Goal: Task Accomplishment & Management: Manage account settings

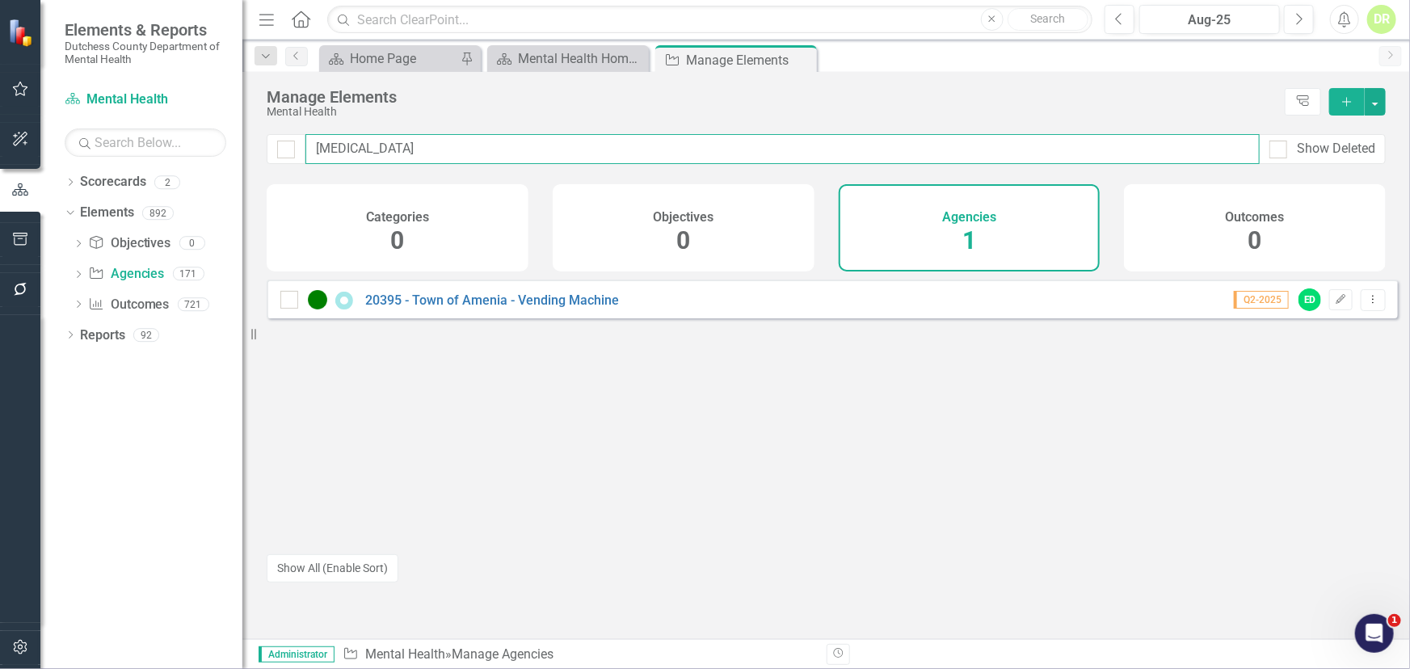
drag, startPoint x: 361, startPoint y: 151, endPoint x: -65, endPoint y: 162, distance: 426.1
click at [0, 162] on html "Elements & Reports Dutchess County Department of Mental Health Scorecard Mental…" at bounding box center [705, 334] width 1410 height 669
type input "oracle"
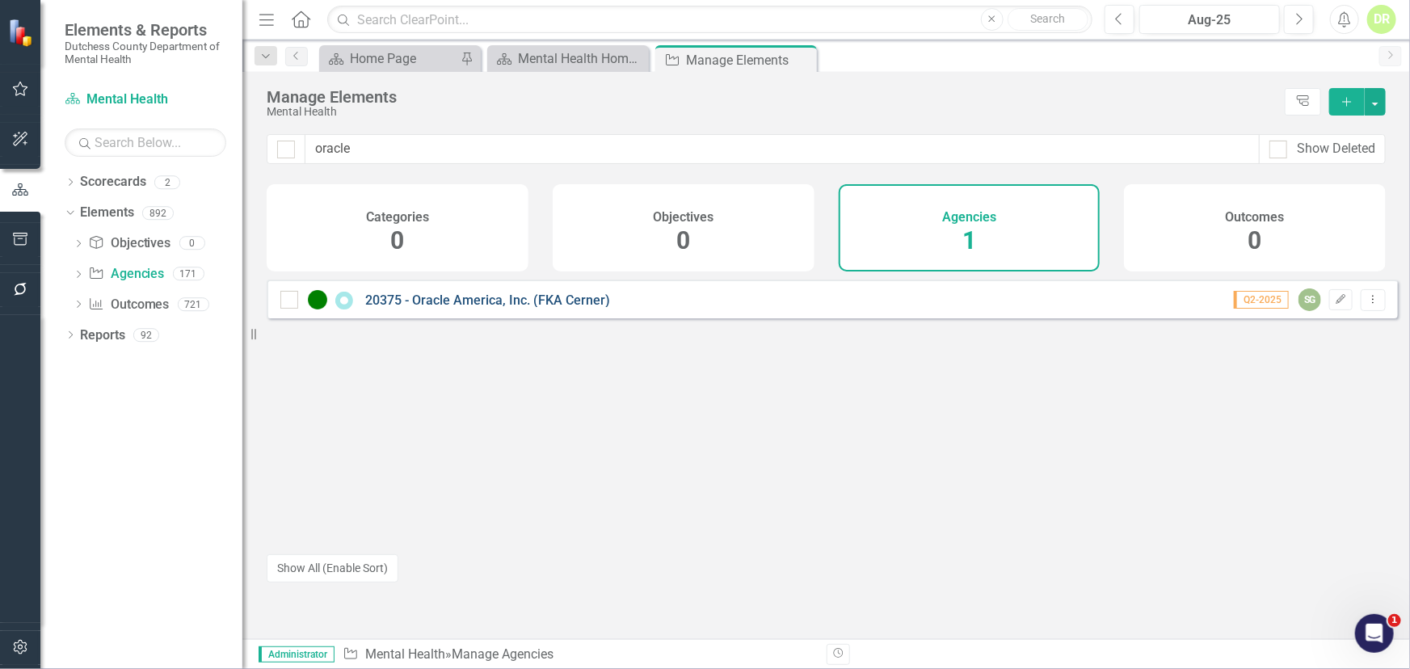
click at [419, 308] on link "20375 - Oracle America, Inc. (FKA Cerner)" at bounding box center [487, 300] width 245 height 15
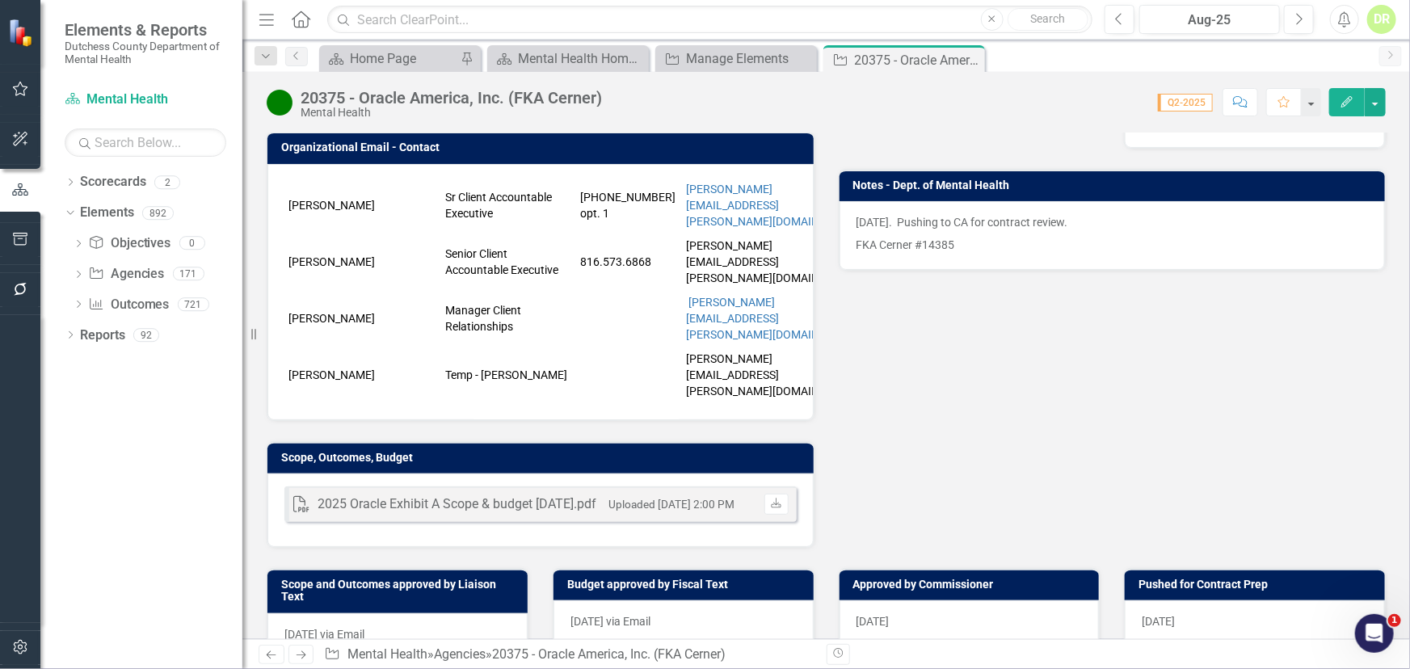
scroll to position [345, 0]
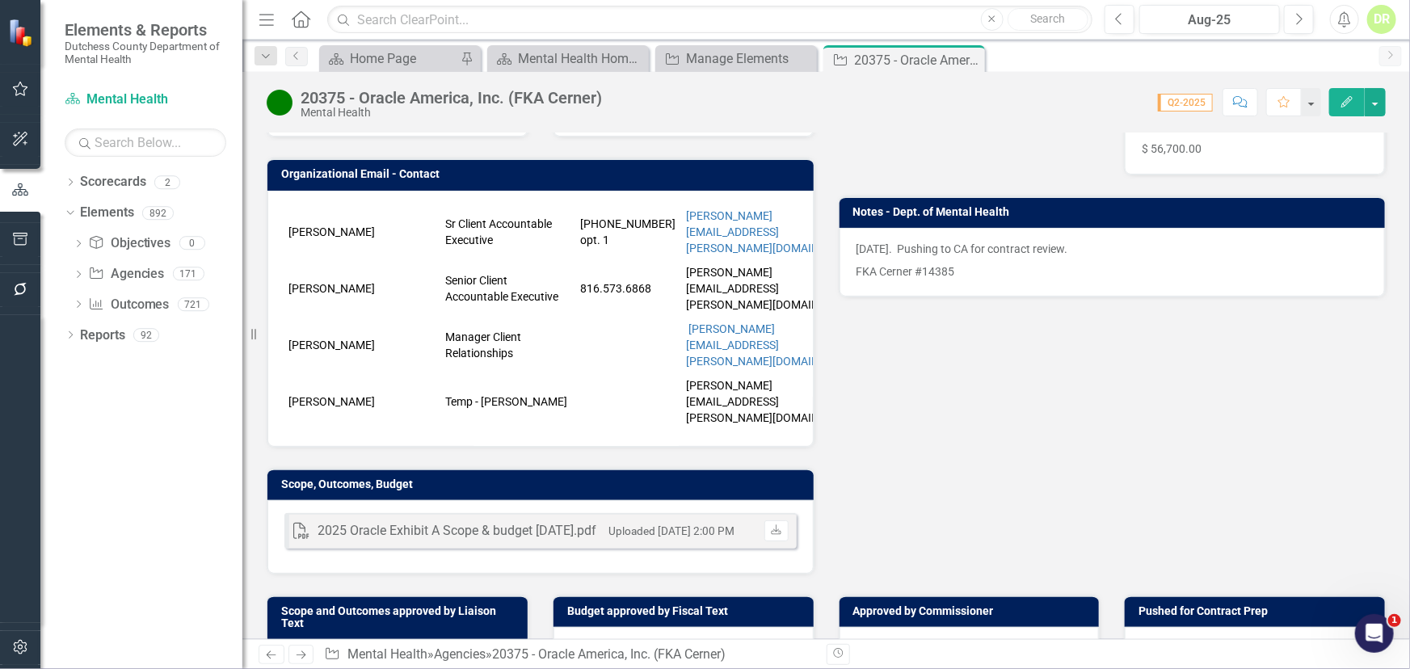
click at [545, 373] on td "Temp - [PERSON_NAME]" at bounding box center [508, 401] width 134 height 57
click at [544, 373] on td "Temp - [PERSON_NAME]" at bounding box center [508, 401] width 134 height 57
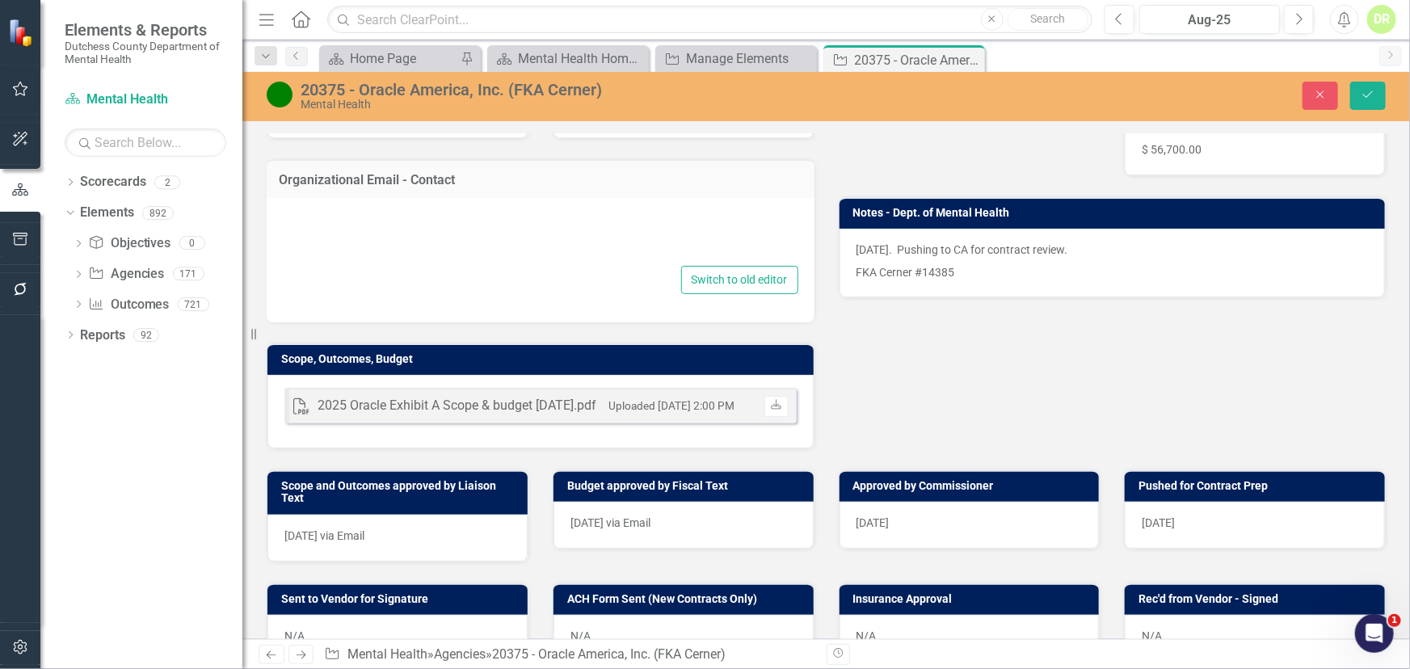
type textarea "<table border="0" width="718" cellspacing="0" cellpadding="0"> <colgroup> <col …"
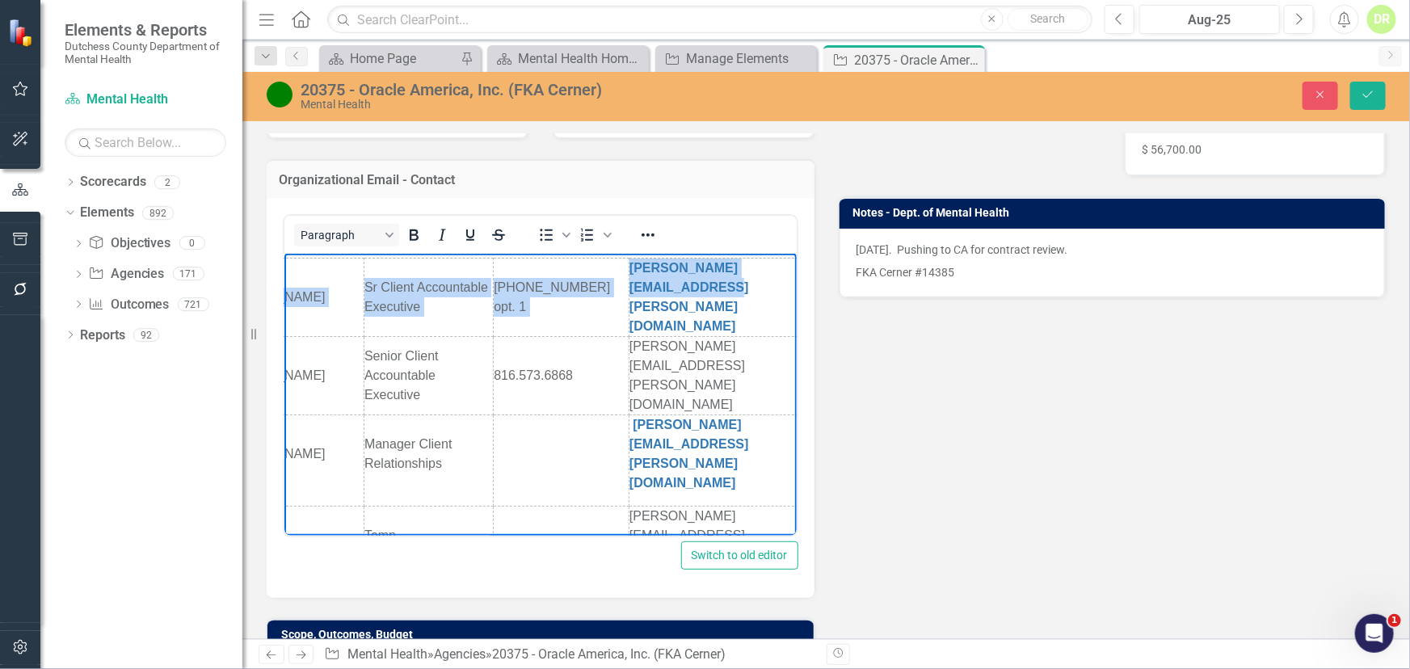
scroll to position [0, 80]
drag, startPoint x: 284, startPoint y: 285, endPoint x: 775, endPoint y: 287, distance: 491.4
click at [722, 287] on body "[PERSON_NAME] Client Accountable Executive [PHONE_NUMBER] opt. 1 [PERSON_NAME][…" at bounding box center [465, 428] width 512 height 348
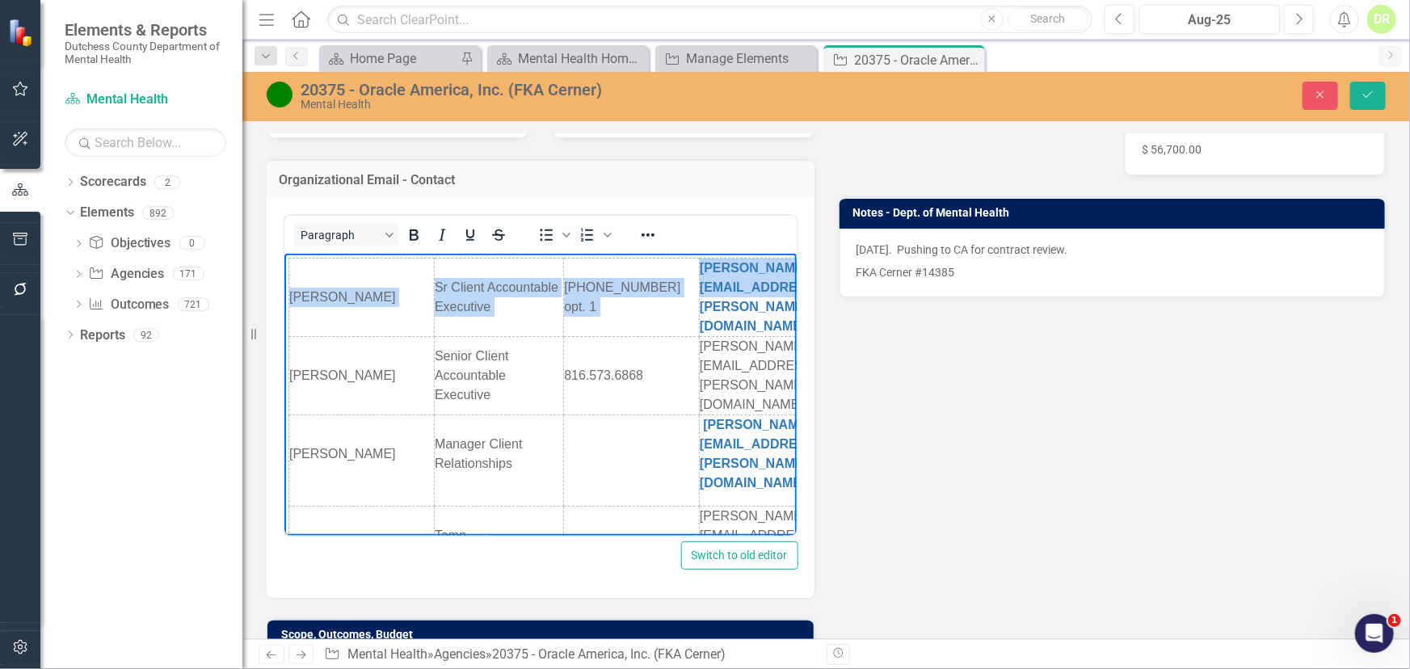
drag, startPoint x: 330, startPoint y: 290, endPoint x: 314, endPoint y: 289, distance: 15.4
click at [314, 289] on td "[PERSON_NAME]" at bounding box center [361, 298] width 145 height 78
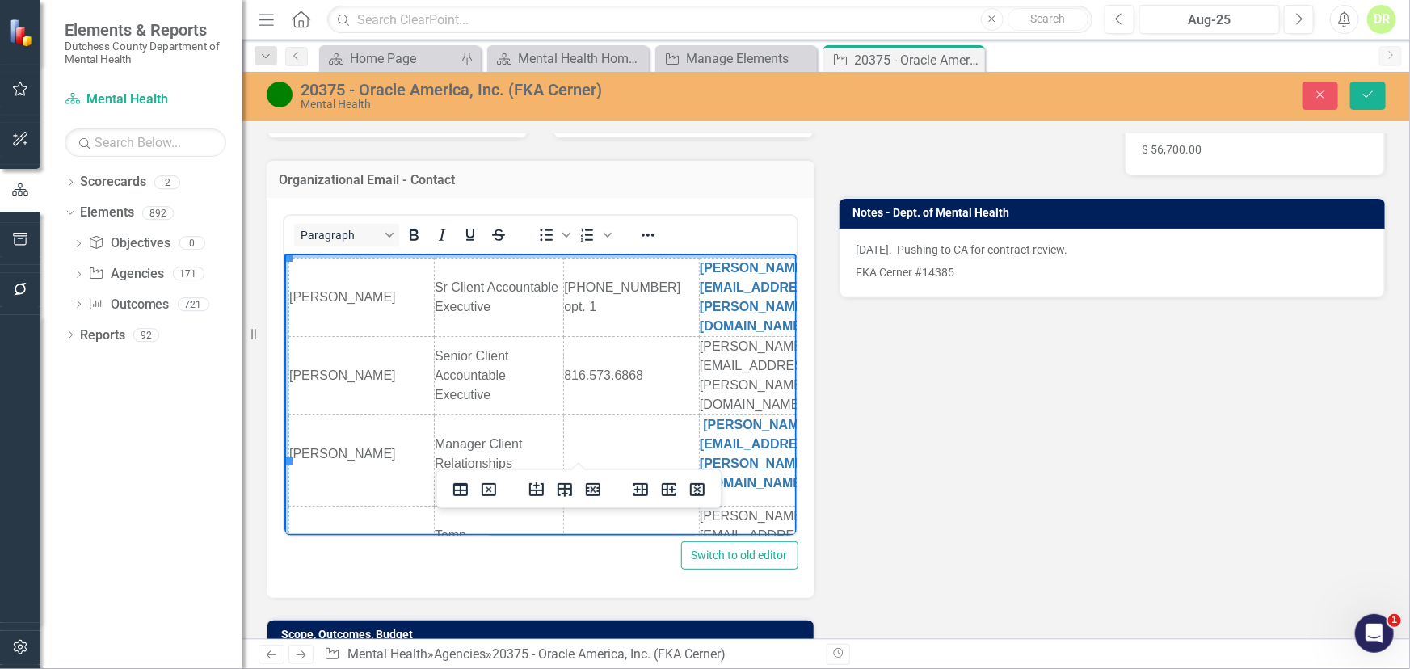
click at [289, 296] on td "[PERSON_NAME]" at bounding box center [361, 298] width 145 height 78
click at [592, 488] on icon "Delete row" at bounding box center [593, 489] width 15 height 13
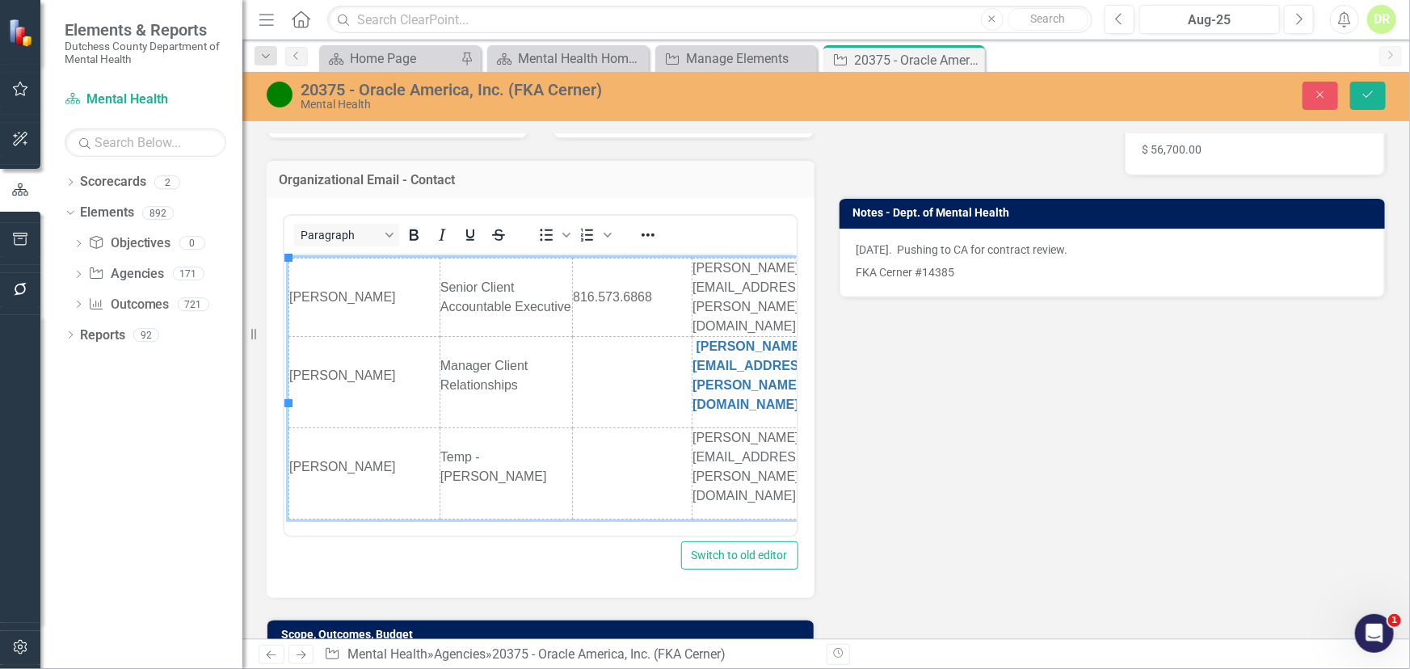
click at [276, 301] on div "Paragraph To open the popup, press Shift+Enter To open the popup, press Shift+E…" at bounding box center [541, 398] width 548 height 400
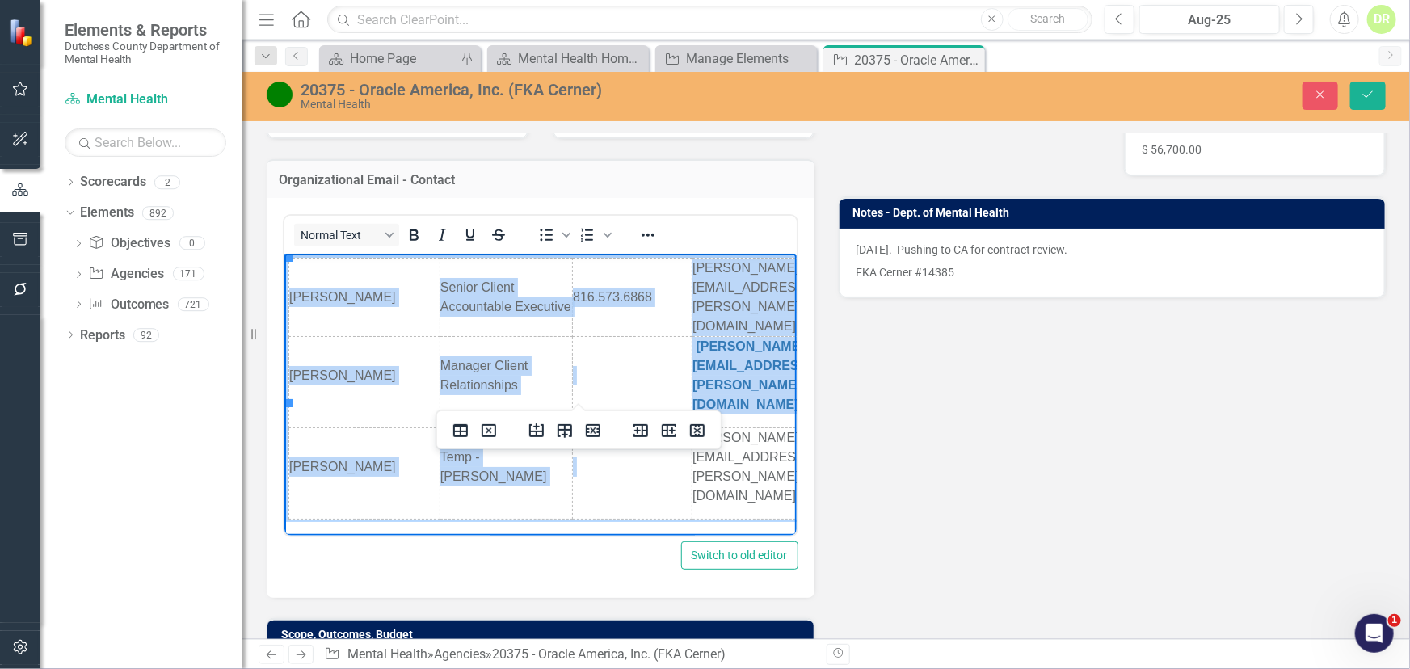
scroll to position [0, 81]
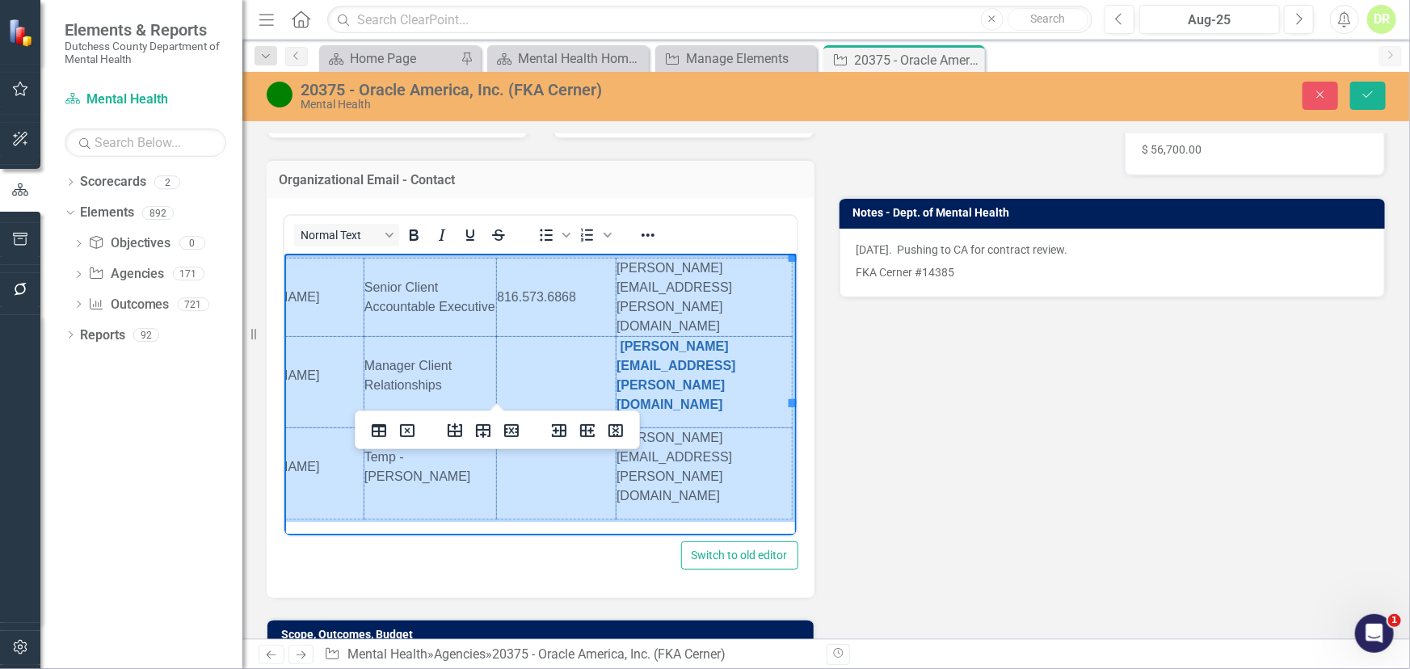
drag, startPoint x: 292, startPoint y: 291, endPoint x: 731, endPoint y: 390, distance: 450.6
click at [731, 390] on tbody "[PERSON_NAME] Senior Client Accountable Executive 816.573.6868 [PERSON_NAME][EM…" at bounding box center [502, 389] width 579 height 261
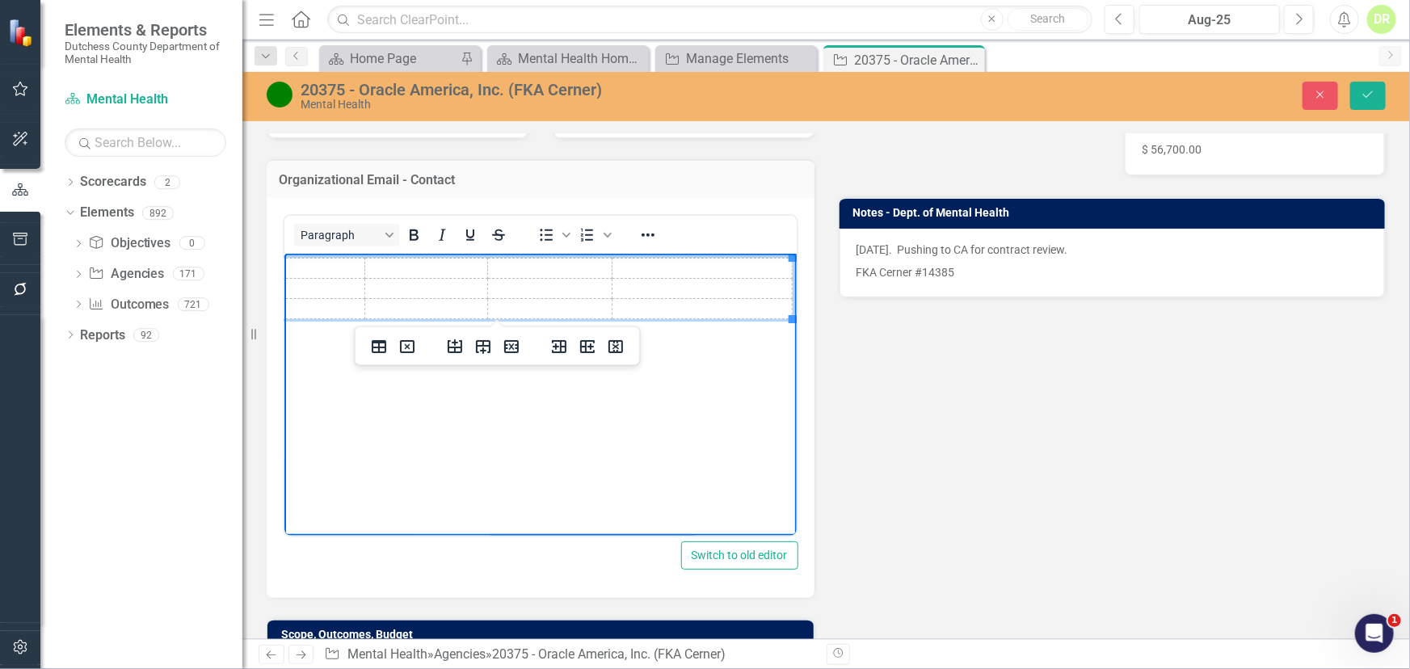
drag, startPoint x: 292, startPoint y: 260, endPoint x: 293, endPoint y: 271, distance: 10.6
click at [293, 269] on td "Rich Text Area. Press ALT-0 for help." at bounding box center [289, 269] width 152 height 20
click at [300, 269] on td "Rich Text Area. Press ALT-0 for help." at bounding box center [289, 269] width 152 height 20
drag, startPoint x: 296, startPoint y: 286, endPoint x: 289, endPoint y: 293, distance: 9.7
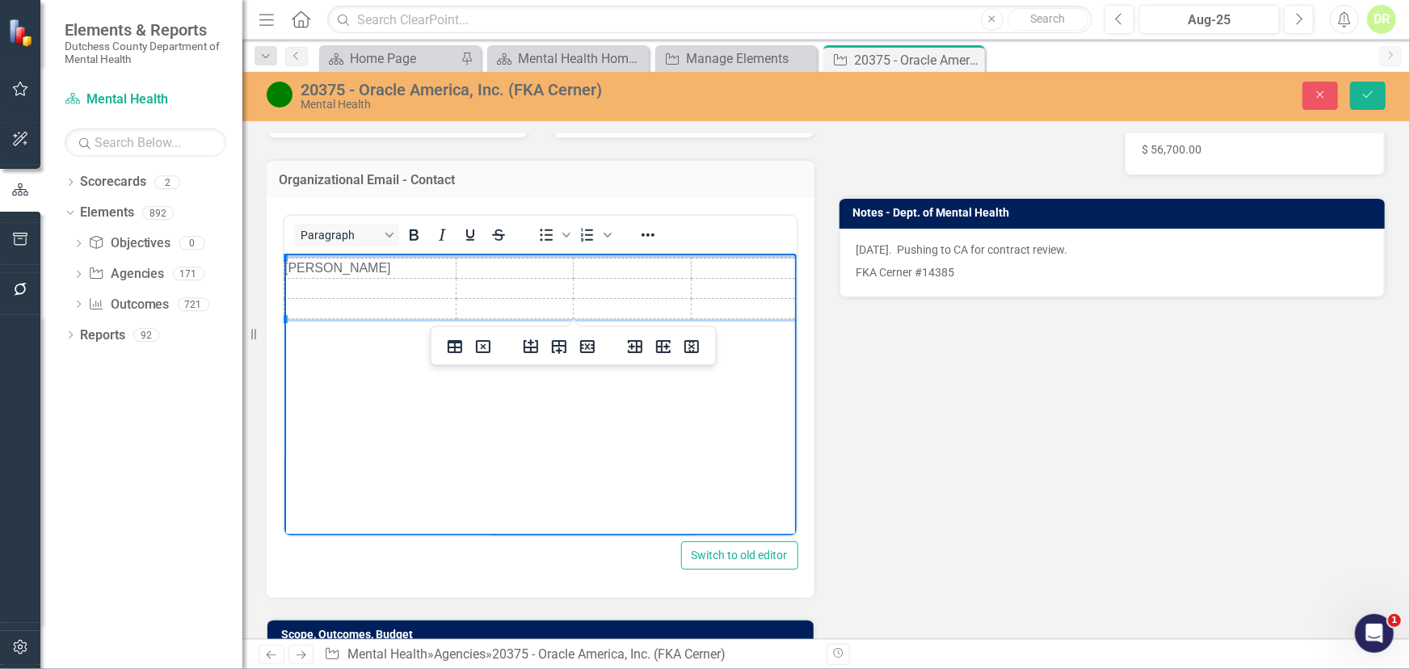
click at [297, 290] on td "Rich Text Area. Press ALT-0 for help." at bounding box center [370, 289] width 172 height 20
click at [763, 271] on td "Rich Text Area. Press ALT-0 for help." at bounding box center [777, 269] width 172 height 20
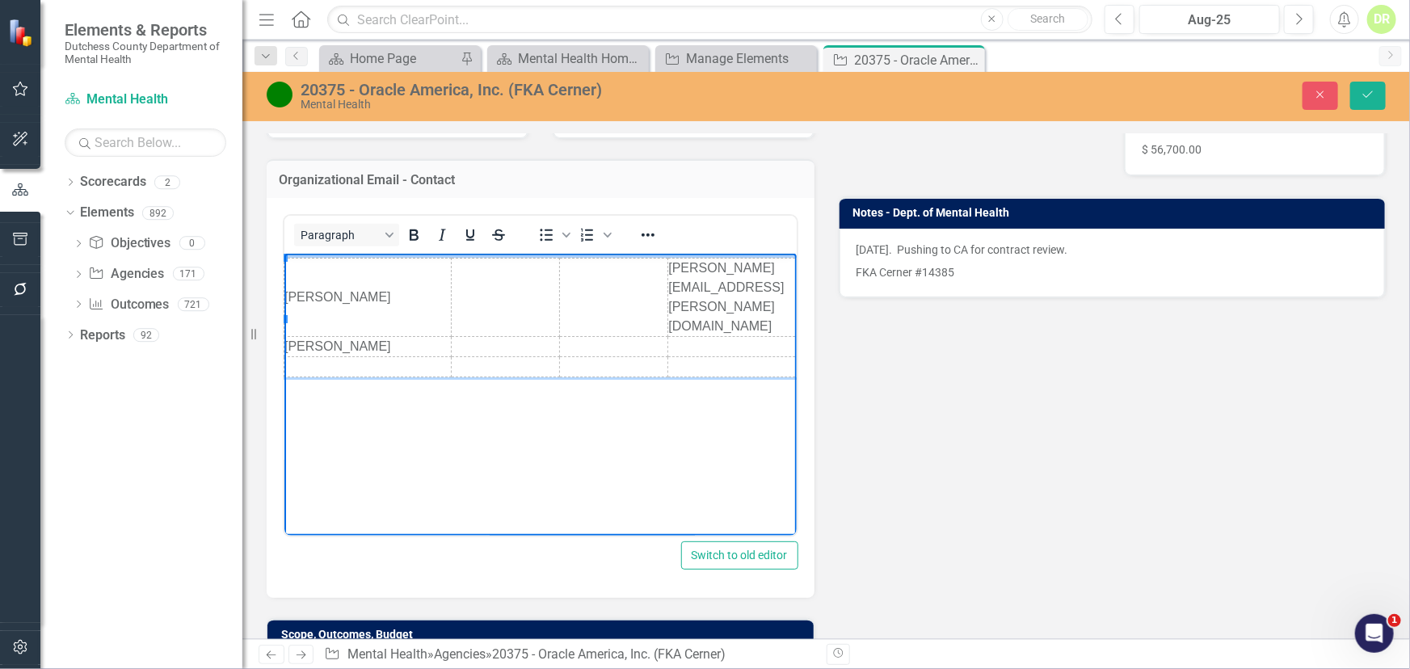
click at [676, 337] on td "Rich Text Area. Press ALT-0 for help." at bounding box center [766, 347] width 196 height 20
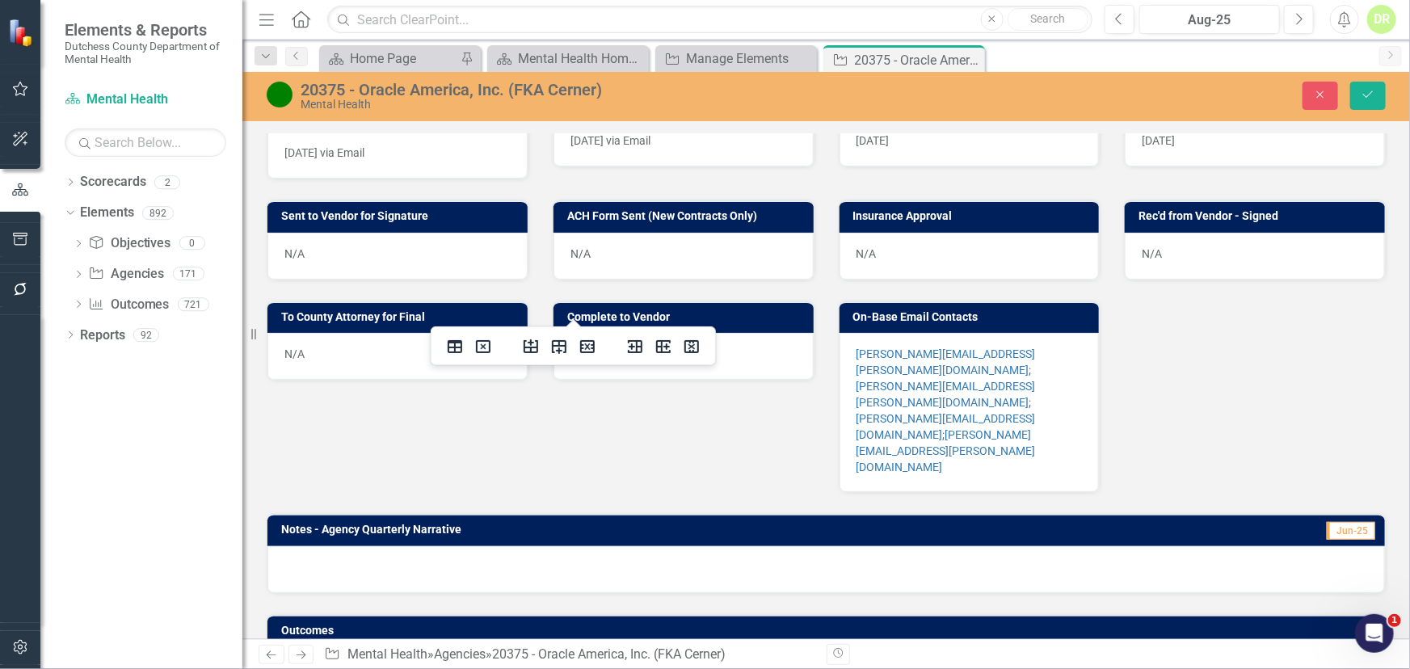
scroll to position [1005, 0]
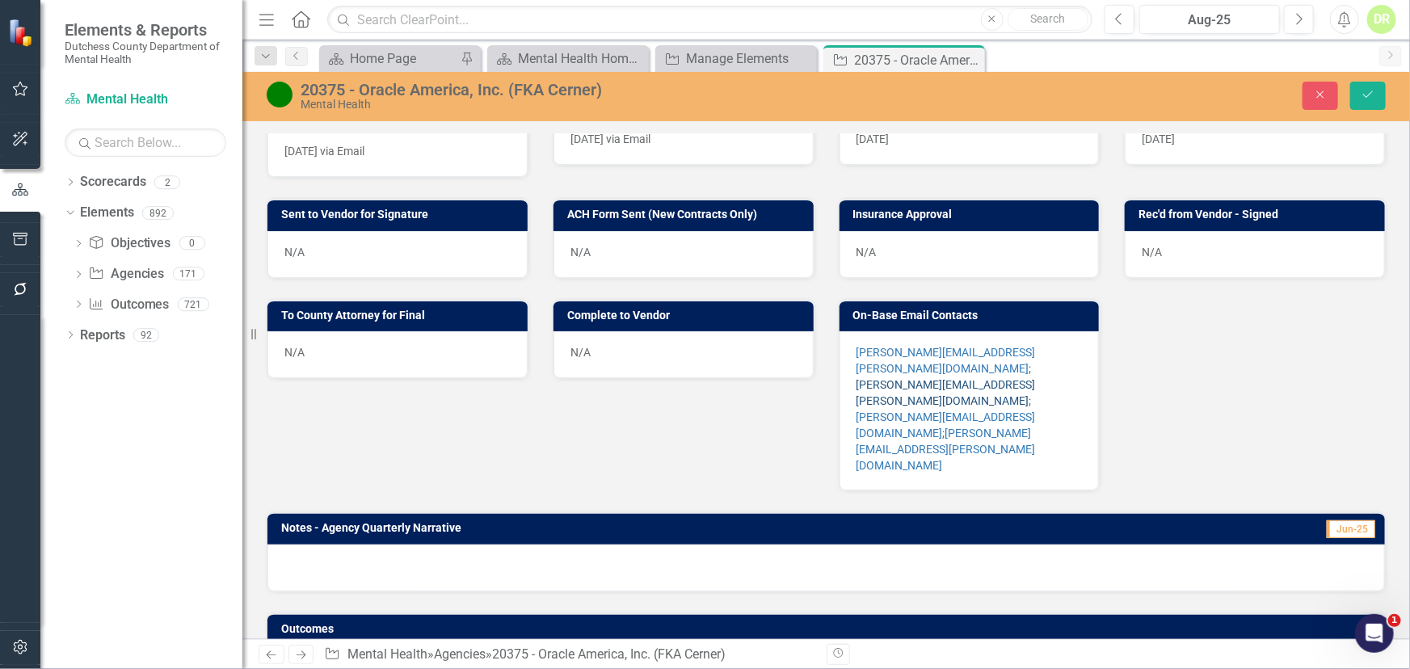
click at [857, 378] on link "[PERSON_NAME][EMAIL_ADDRESS][PERSON_NAME][DOMAIN_NAME]" at bounding box center [946, 392] width 179 height 29
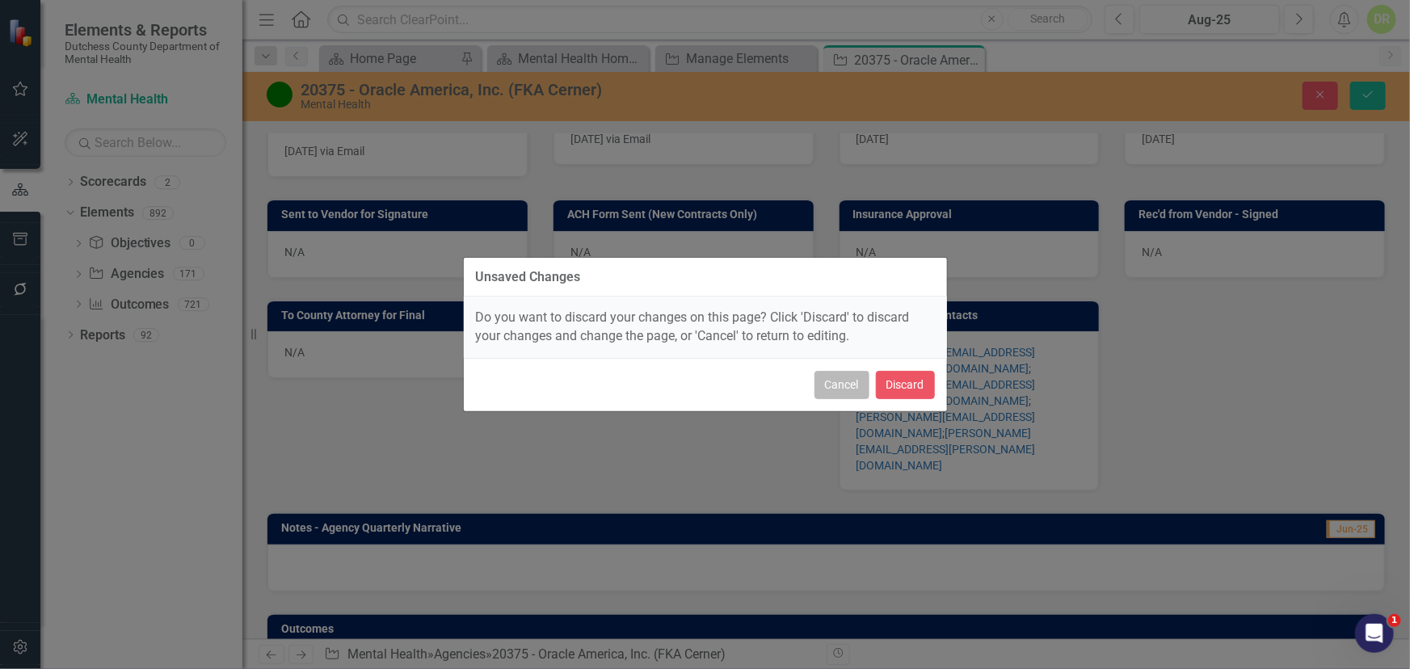
click at [842, 381] on button "Cancel" at bounding box center [842, 385] width 55 height 28
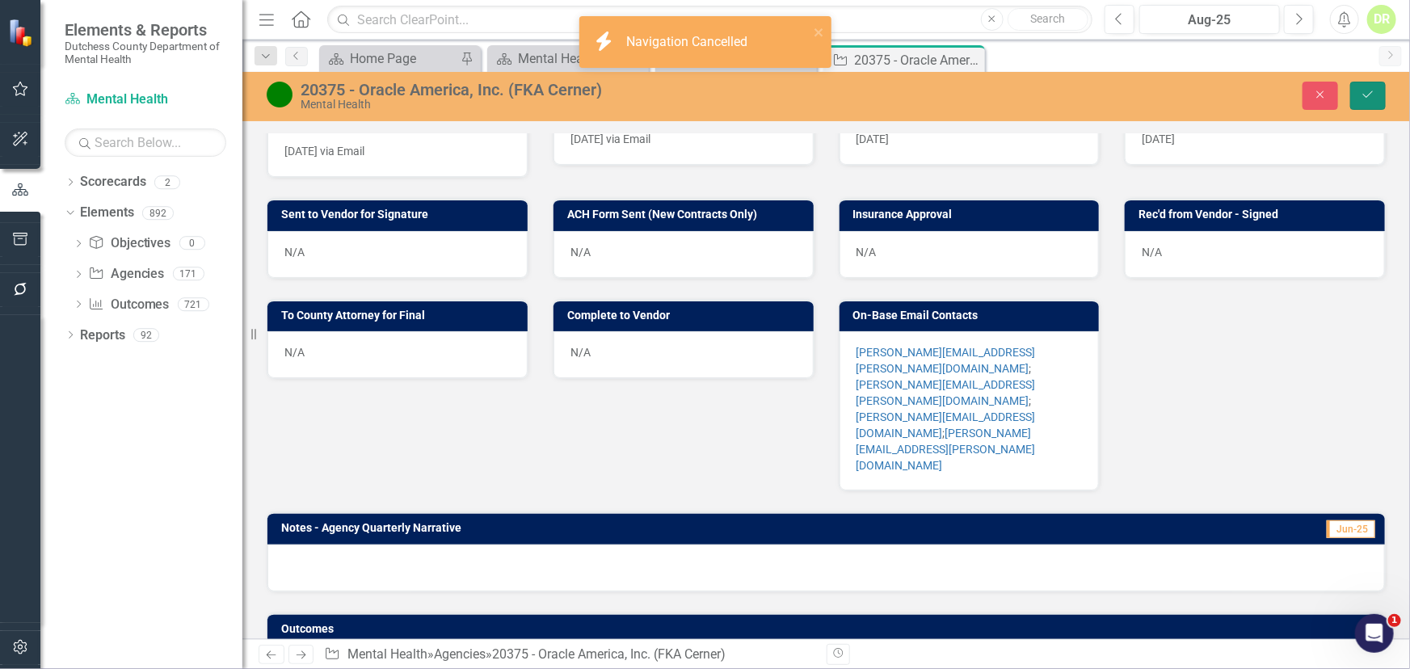
click at [1372, 89] on icon "Save" at bounding box center [1368, 94] width 15 height 11
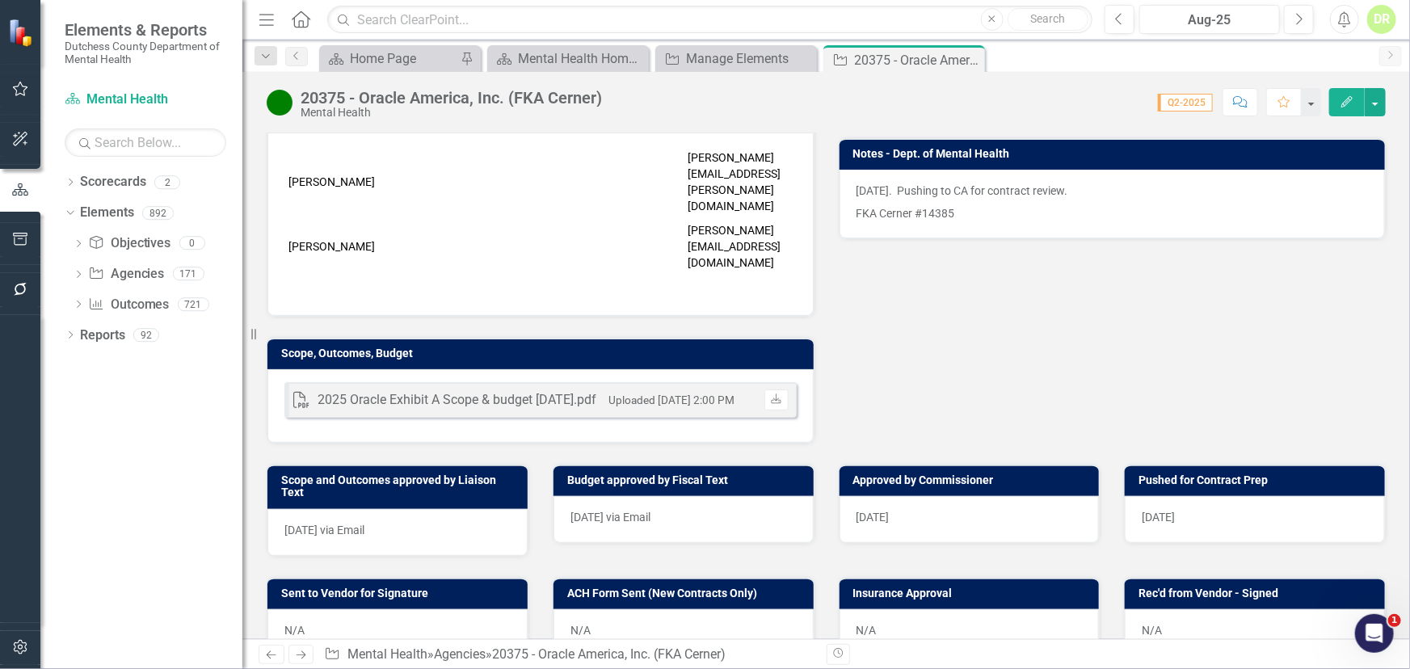
scroll to position [588, 0]
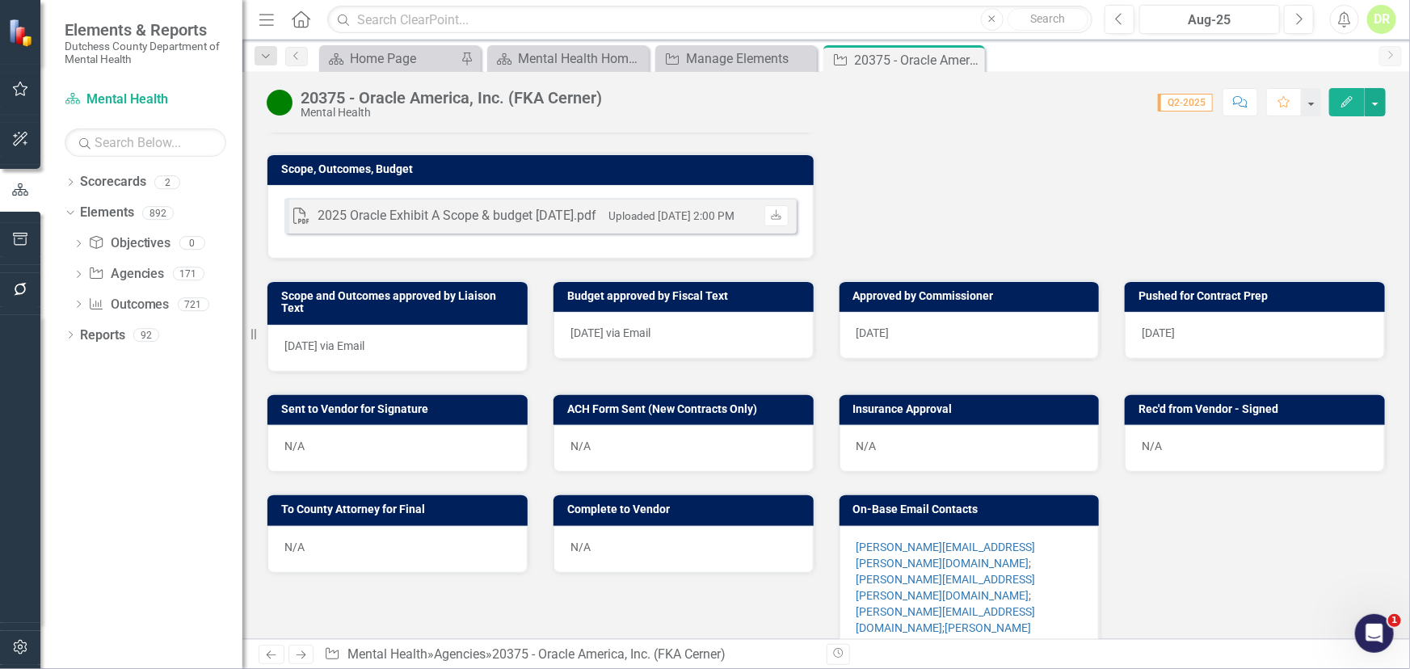
click at [1054, 539] on p "[PERSON_NAME][EMAIL_ADDRESS][PERSON_NAME][DOMAIN_NAME] ; [PERSON_NAME][DOMAIN_N…" at bounding box center [970, 603] width 226 height 129
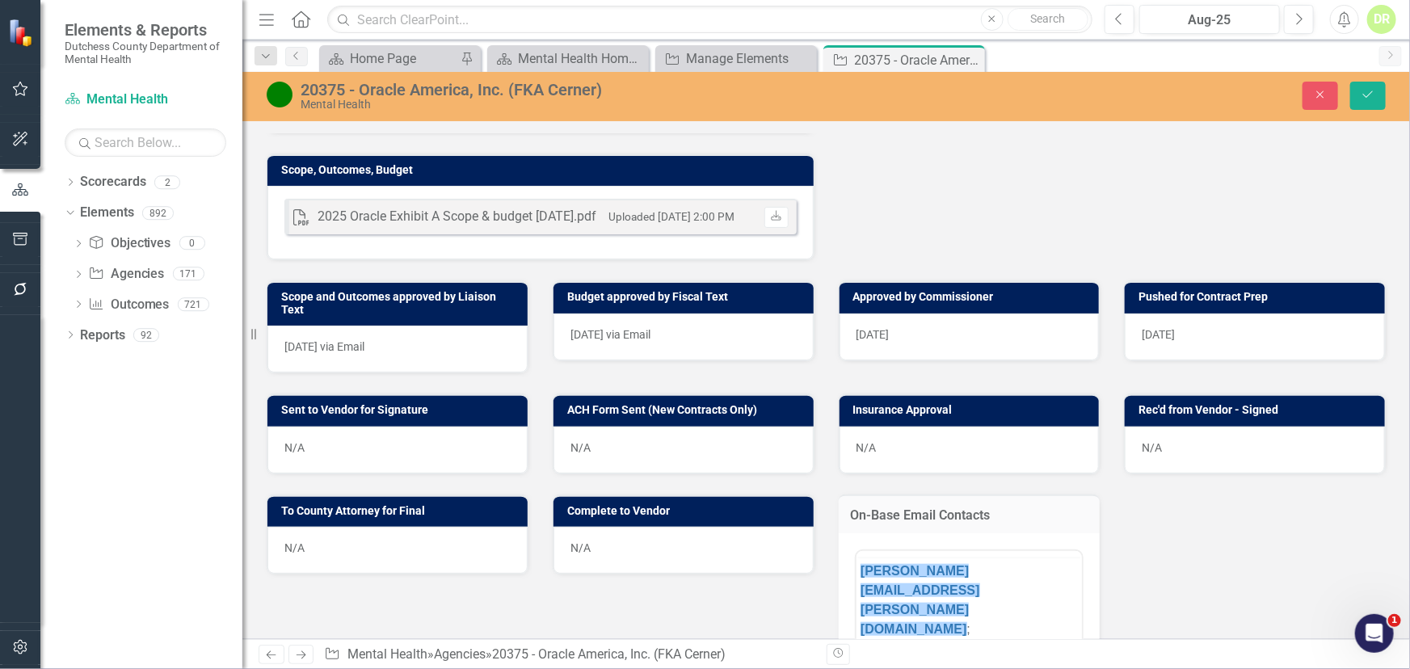
scroll to position [0, 0]
drag, startPoint x: 858, startPoint y: 625, endPoint x: 1844, endPoint y: 1092, distance: 1091.8
drag, startPoint x: 1030, startPoint y: 639, endPoint x: 1688, endPoint y: 1178, distance: 849.4
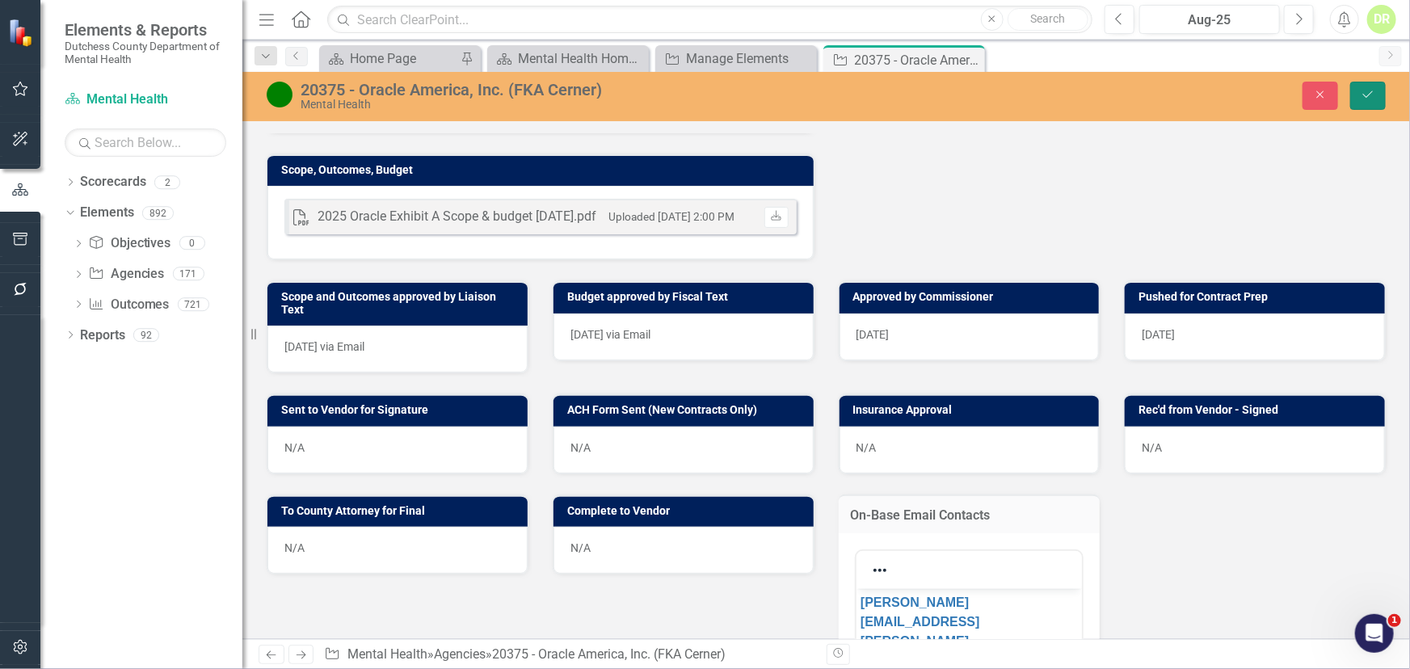
drag, startPoint x: 1366, startPoint y: 89, endPoint x: 1292, endPoint y: 108, distance: 76.1
click at [1365, 89] on icon "Save" at bounding box center [1368, 94] width 15 height 11
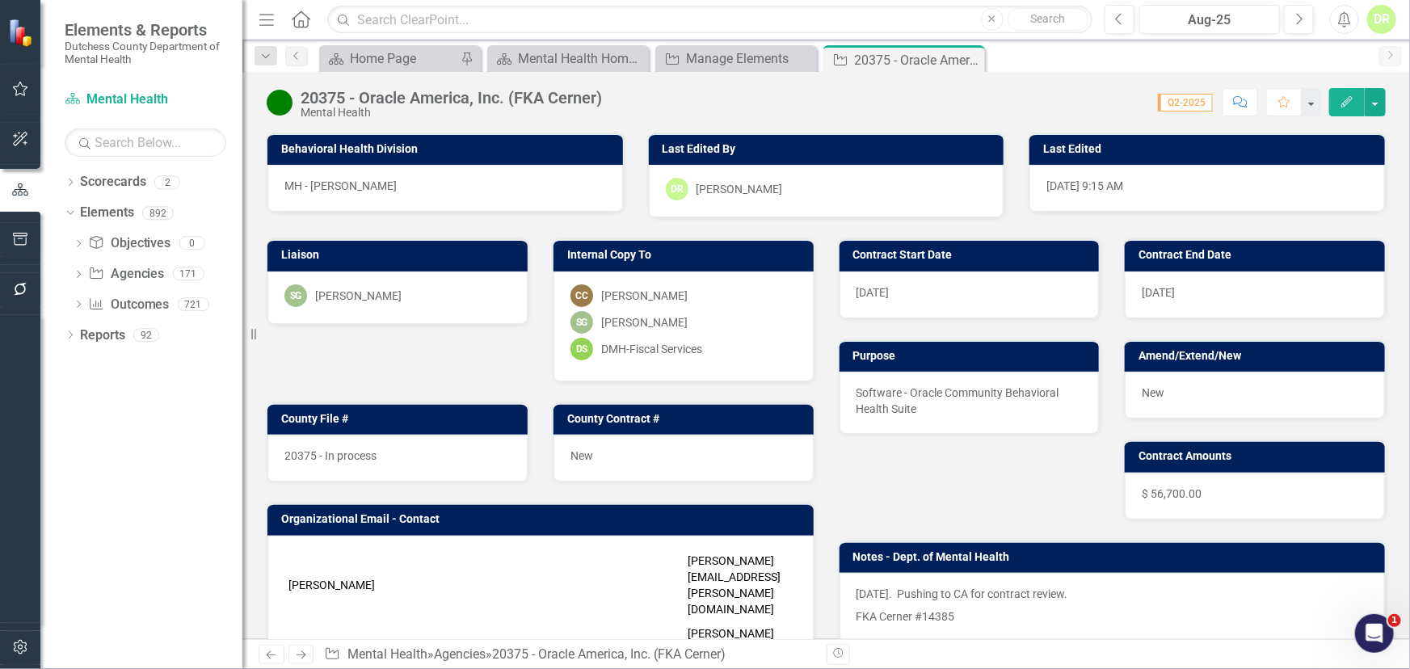
click at [841, 597] on div "[DATE]. Pushing to CA for contract review. FKA Cerner #14385" at bounding box center [1113, 607] width 546 height 69
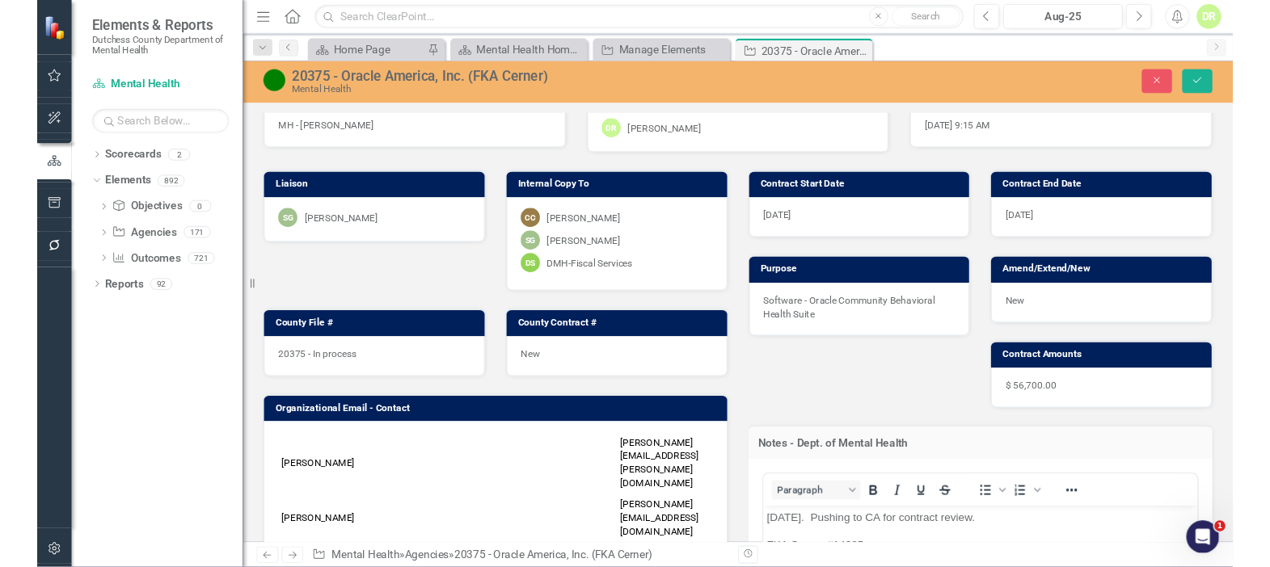
scroll to position [146, 0]
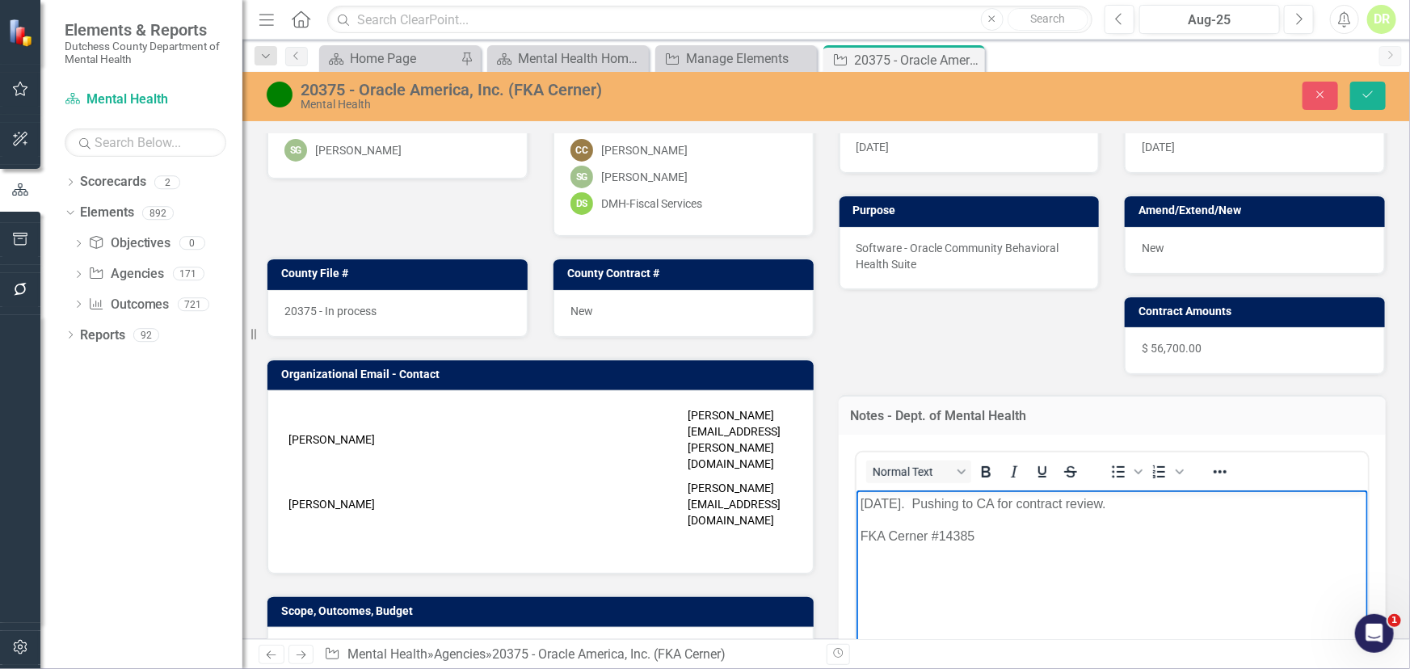
click at [860, 504] on p "[DATE]. Pushing to CA for contract review." at bounding box center [1112, 503] width 504 height 19
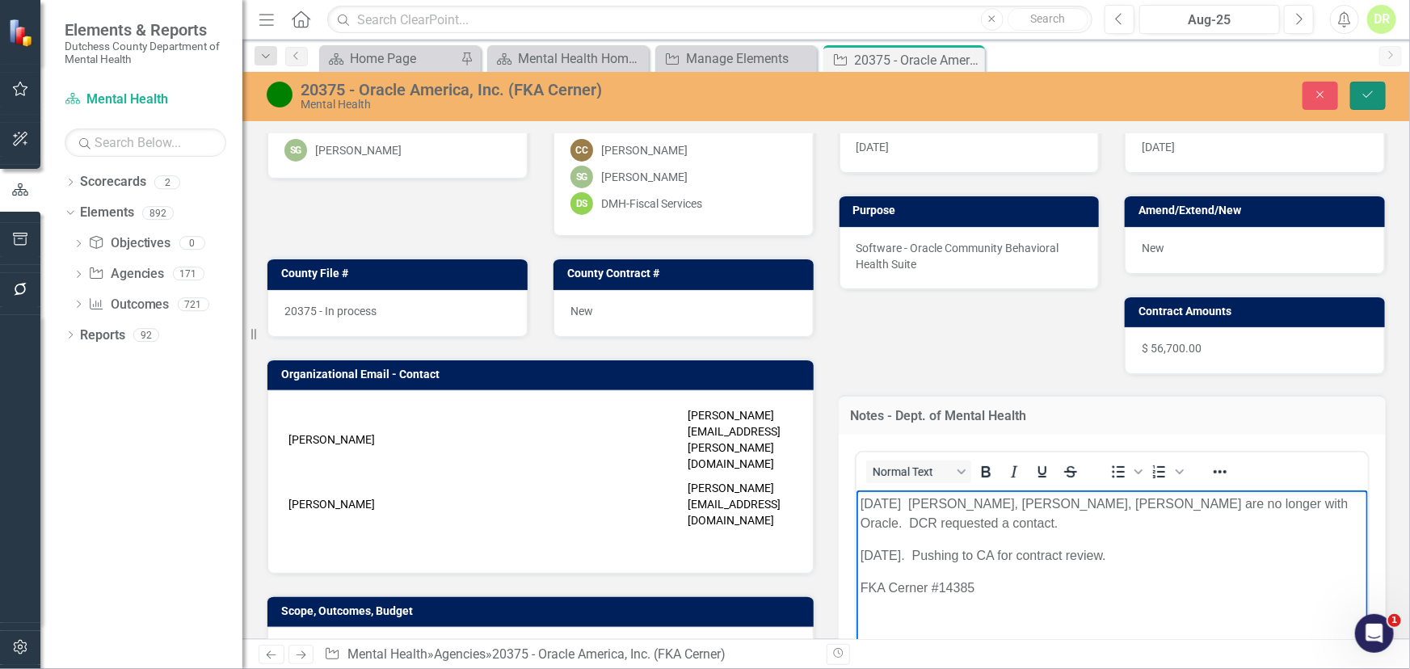
drag, startPoint x: 1365, startPoint y: 89, endPoint x: 1088, endPoint y: 116, distance: 278.6
click at [1363, 89] on icon "Save" at bounding box center [1368, 94] width 15 height 11
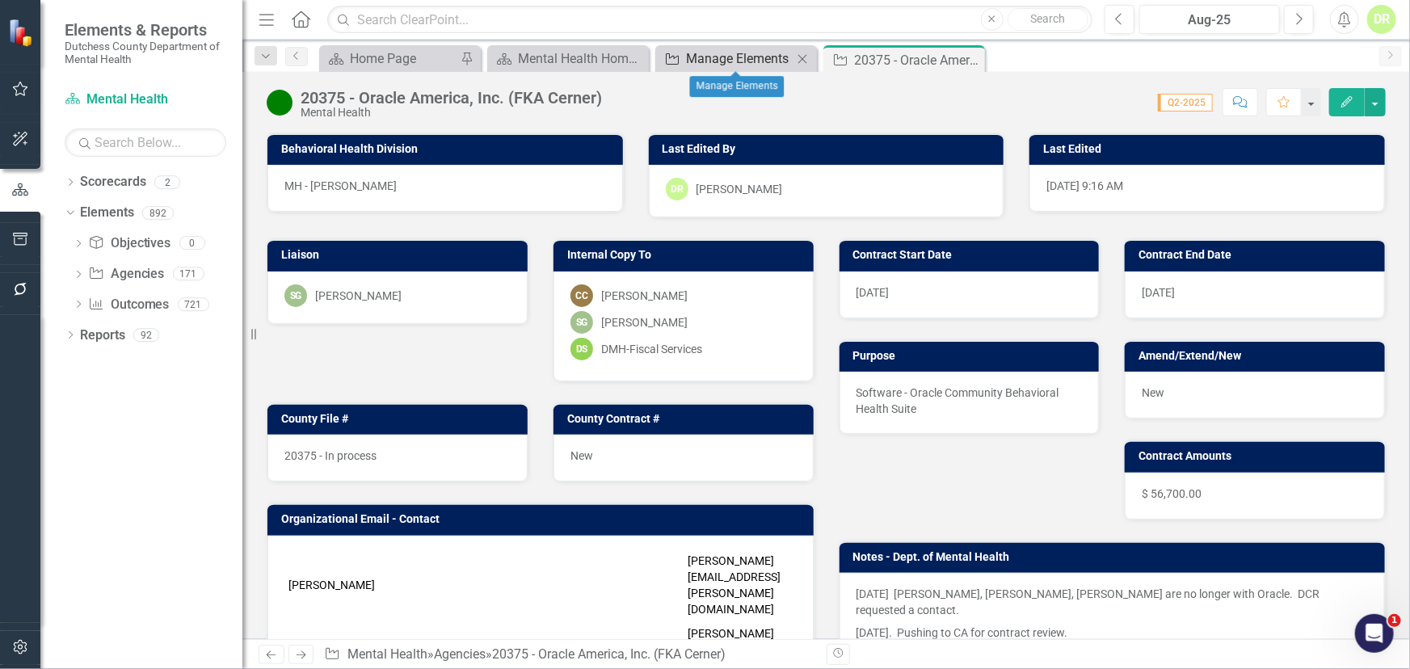
click at [694, 56] on div "Manage Elements" at bounding box center [739, 58] width 107 height 20
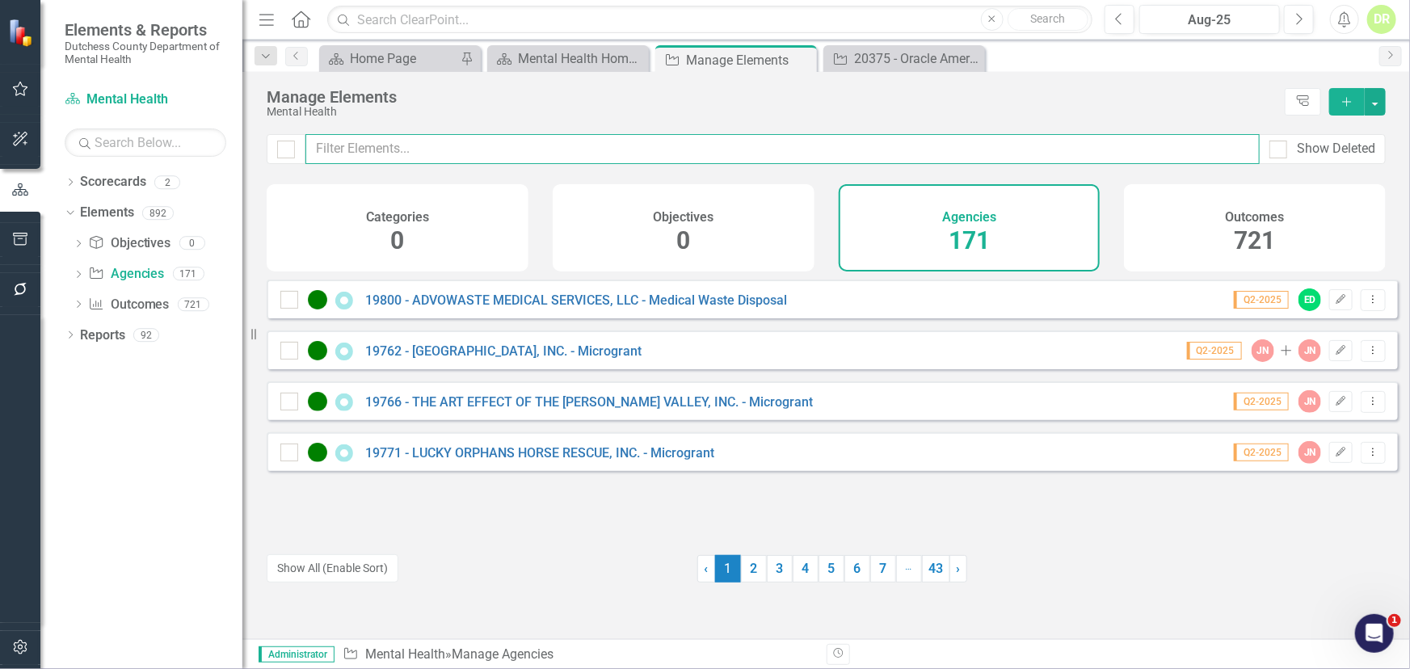
click at [374, 147] on input "text" at bounding box center [783, 149] width 955 height 30
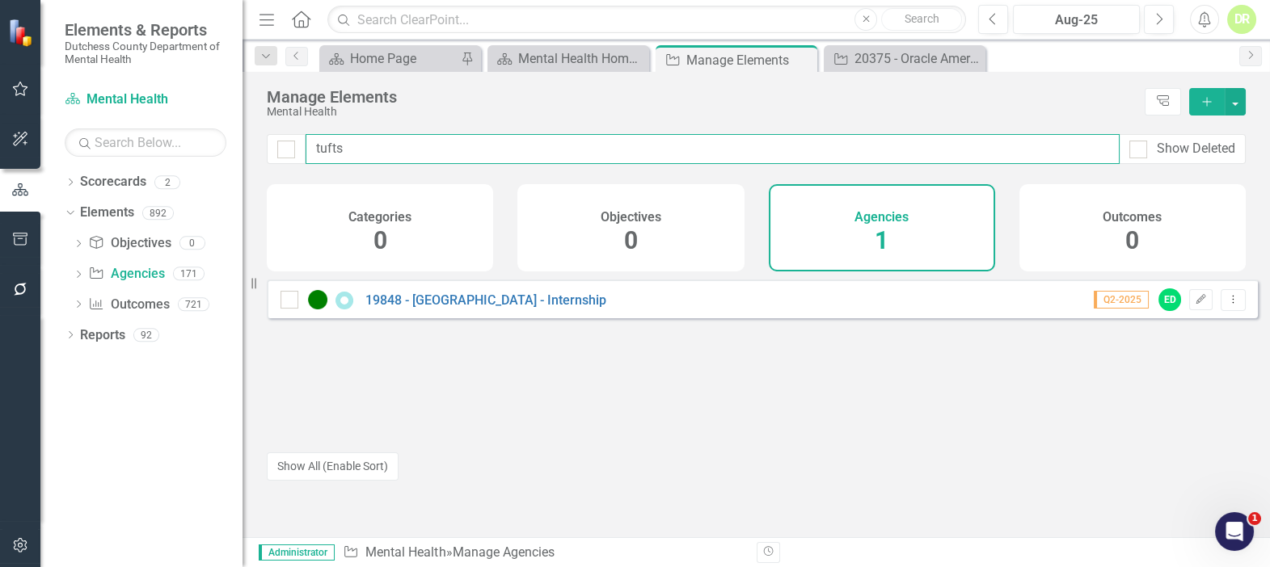
drag, startPoint x: 347, startPoint y: 150, endPoint x: -7, endPoint y: 166, distance: 354.3
click at [0, 166] on html "Elements & Reports Dutchess County Department of Mental Health Scorecard Mental…" at bounding box center [635, 283] width 1270 height 567
type input "veron"
